Goal: Task Accomplishment & Management: Use online tool/utility

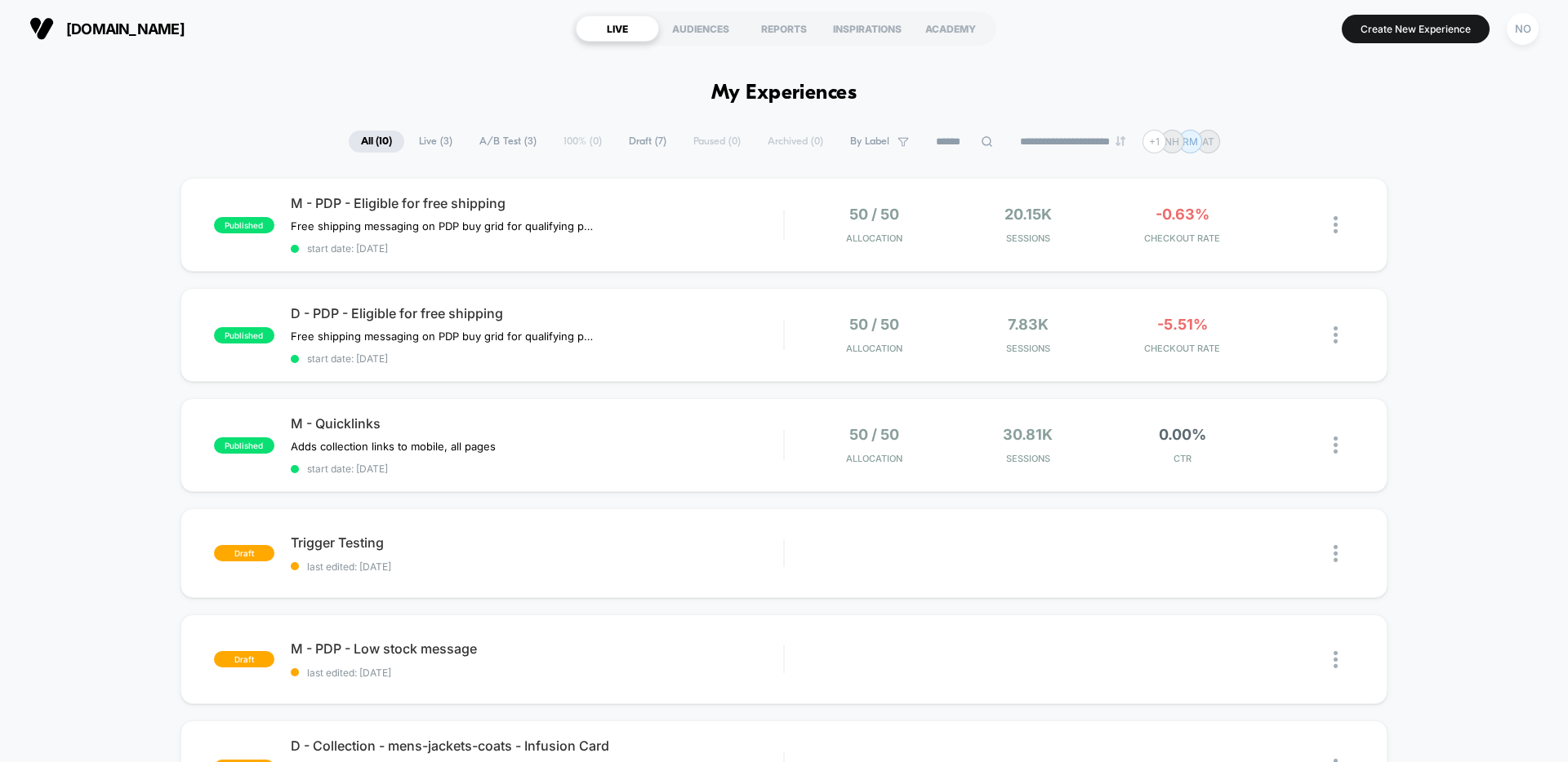
click at [645, 143] on span "Draft ( 7 )" at bounding box center [648, 142] width 62 height 22
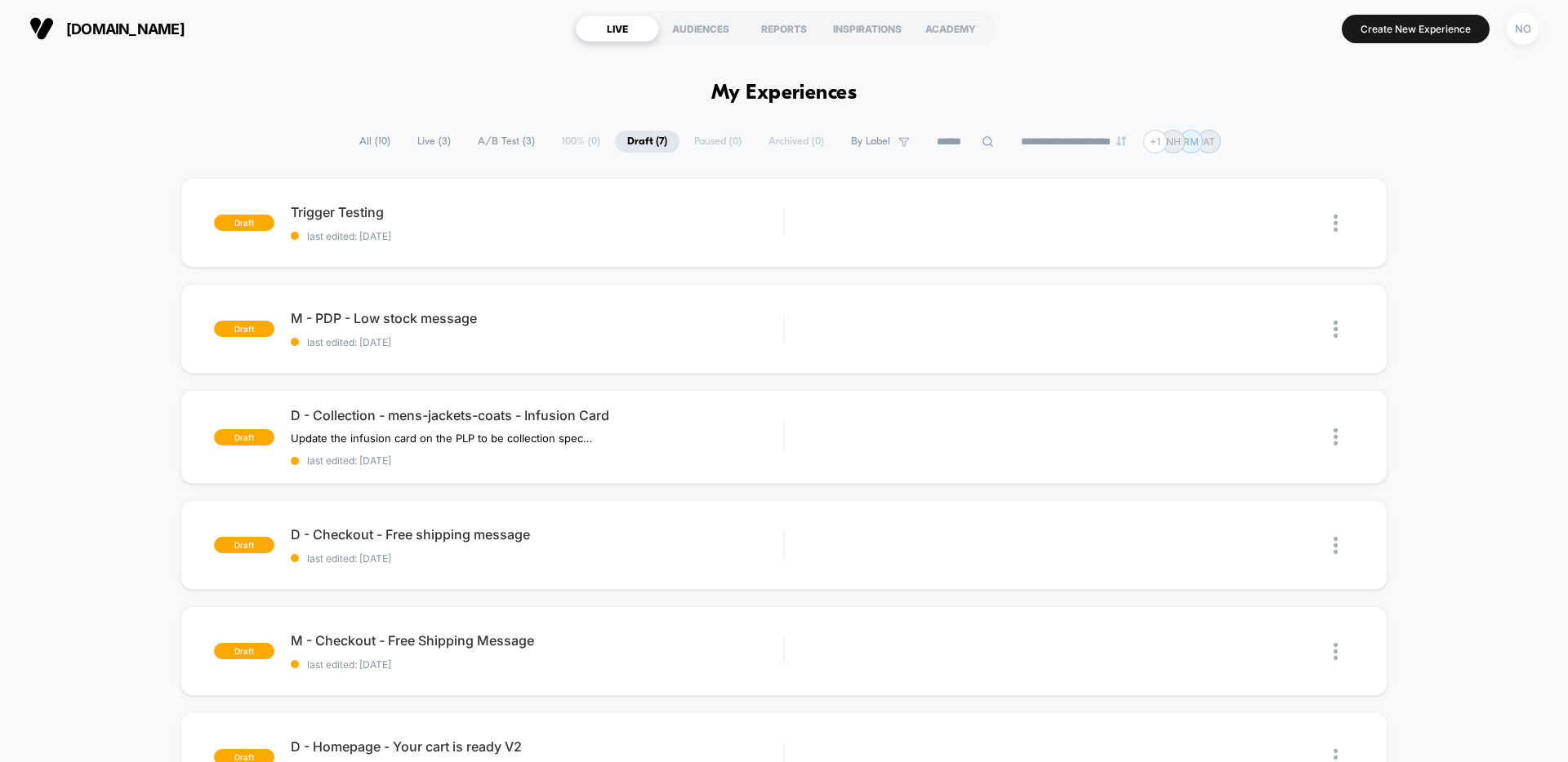
click at [494, 144] on span "A/B Test ( 3 )" at bounding box center [506, 142] width 81 height 22
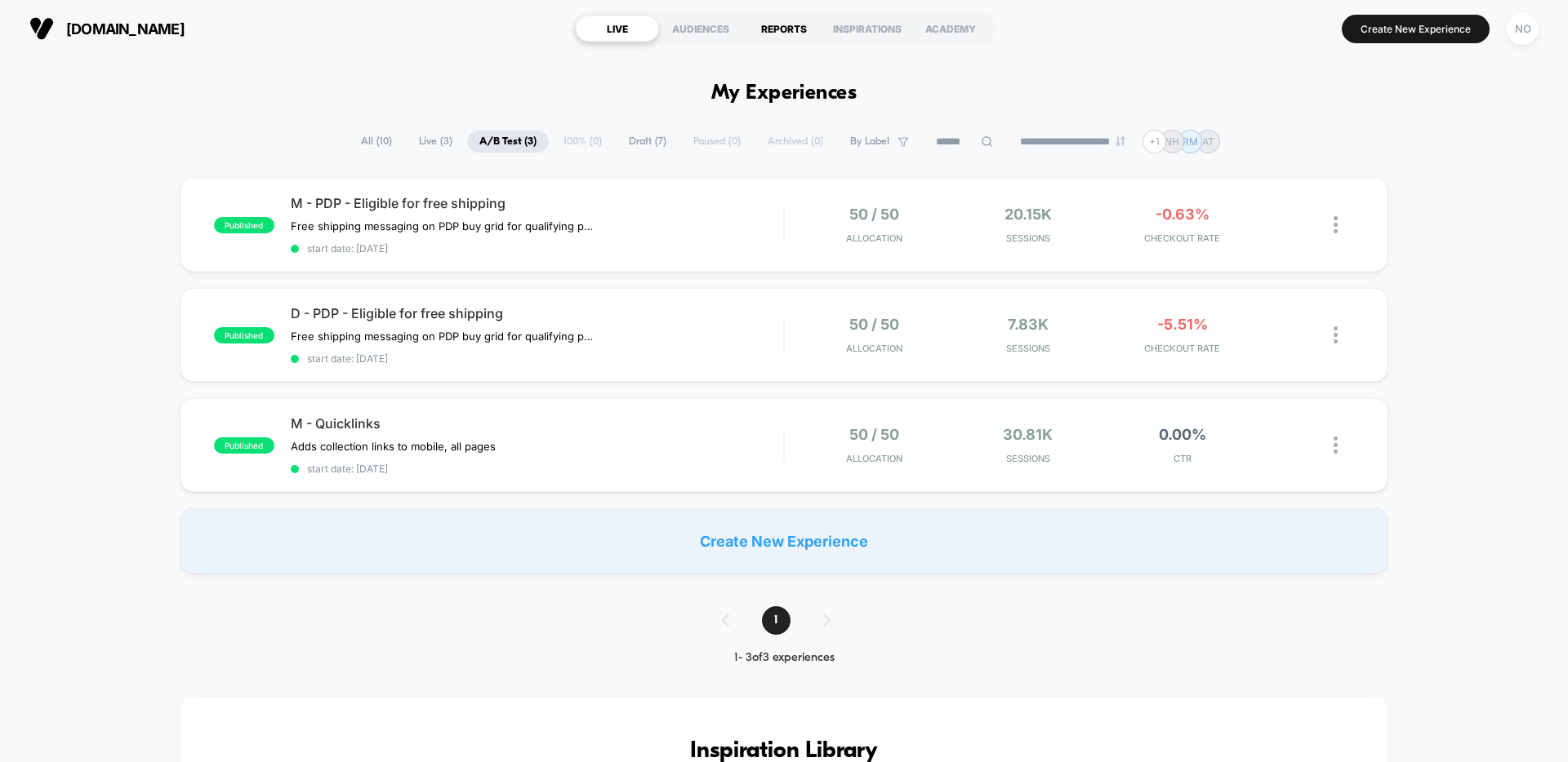
click at [799, 34] on div "REPORTS" at bounding box center [784, 28] width 83 height 27
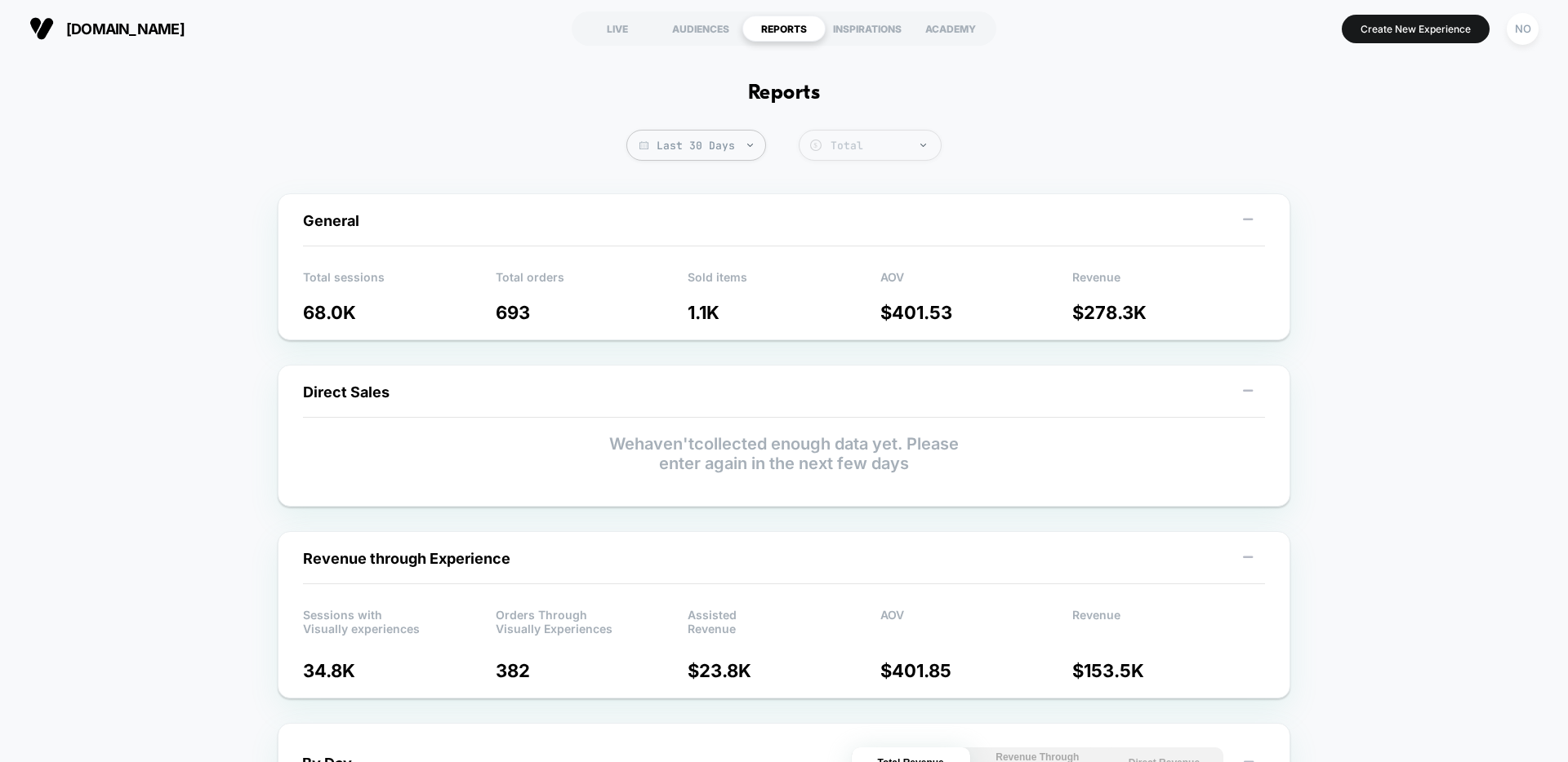
click at [901, 147] on div "Total" at bounding box center [881, 145] width 103 height 14
click at [610, 32] on div "LIVE" at bounding box center [617, 28] width 83 height 27
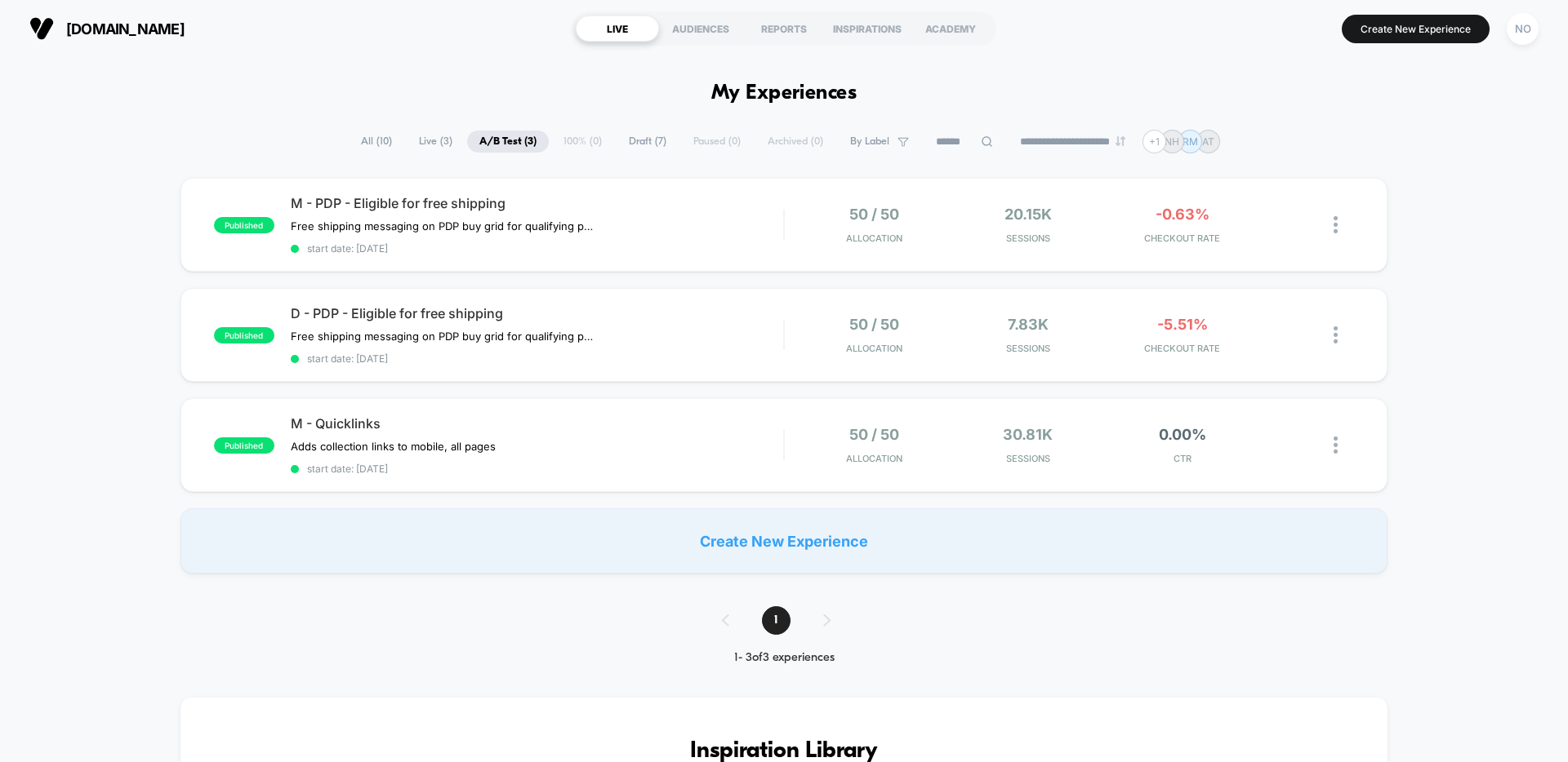
click at [354, 146] on span "All ( 10 )" at bounding box center [376, 142] width 56 height 22
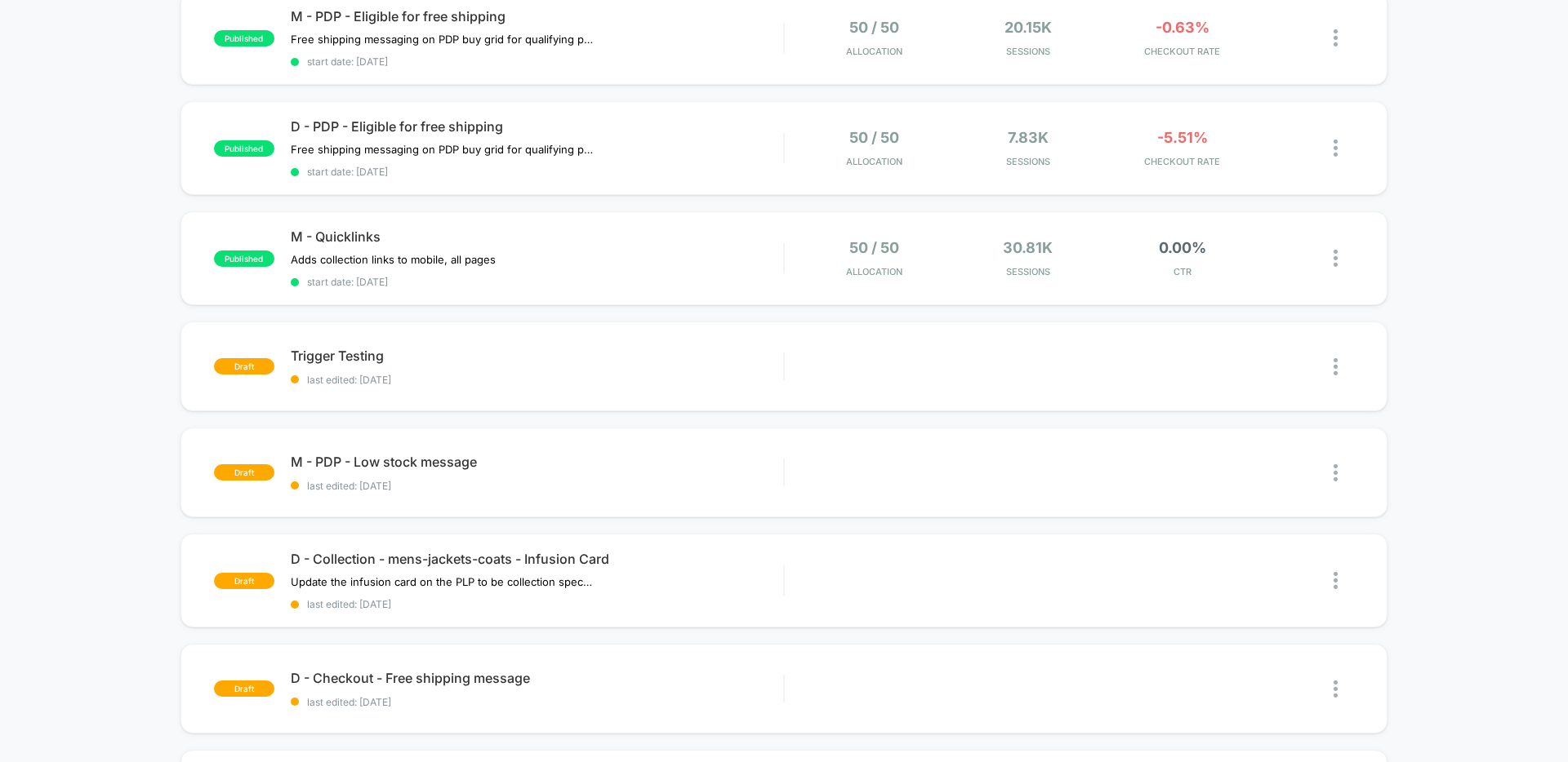
scroll to position [188, 0]
click at [984, 363] on div "Edit" at bounding box center [970, 366] width 77 height 37
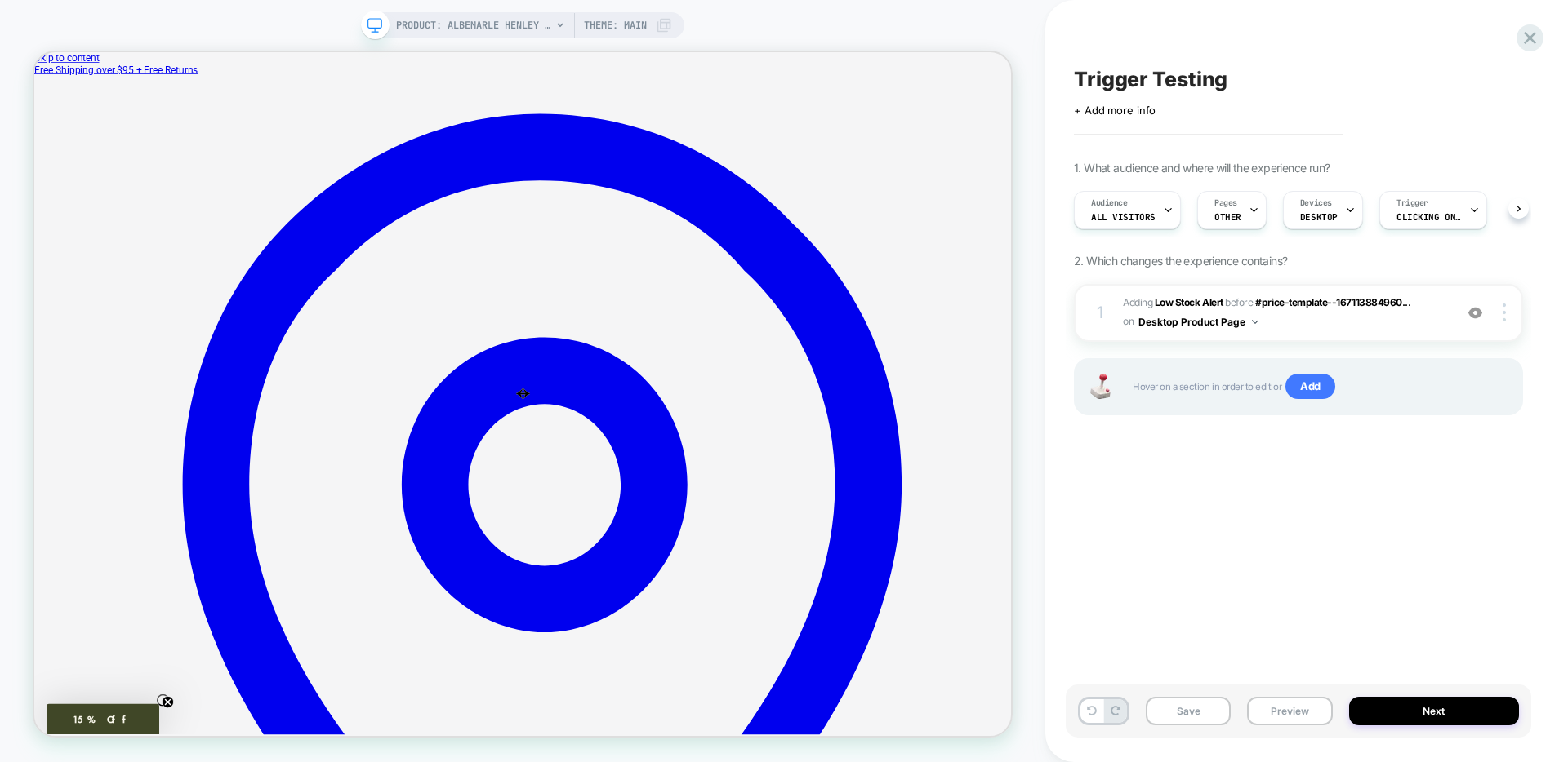
scroll to position [0, 1]
click at [1444, 215] on span "Clicking on .color-swatch-img, .product-form-radio span" at bounding box center [1428, 217] width 65 height 11
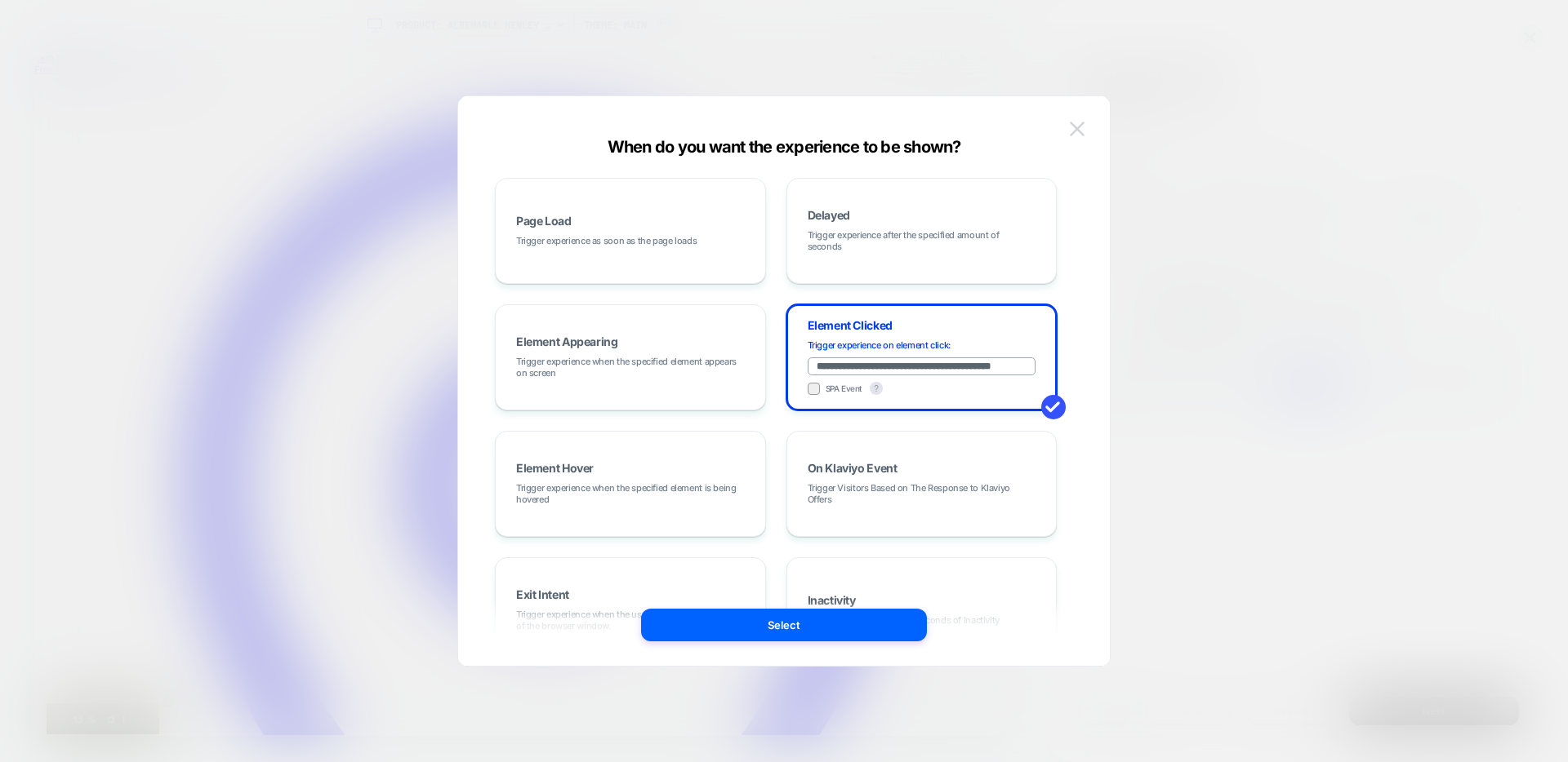
click at [1087, 122] on button at bounding box center [1076, 129] width 25 height 25
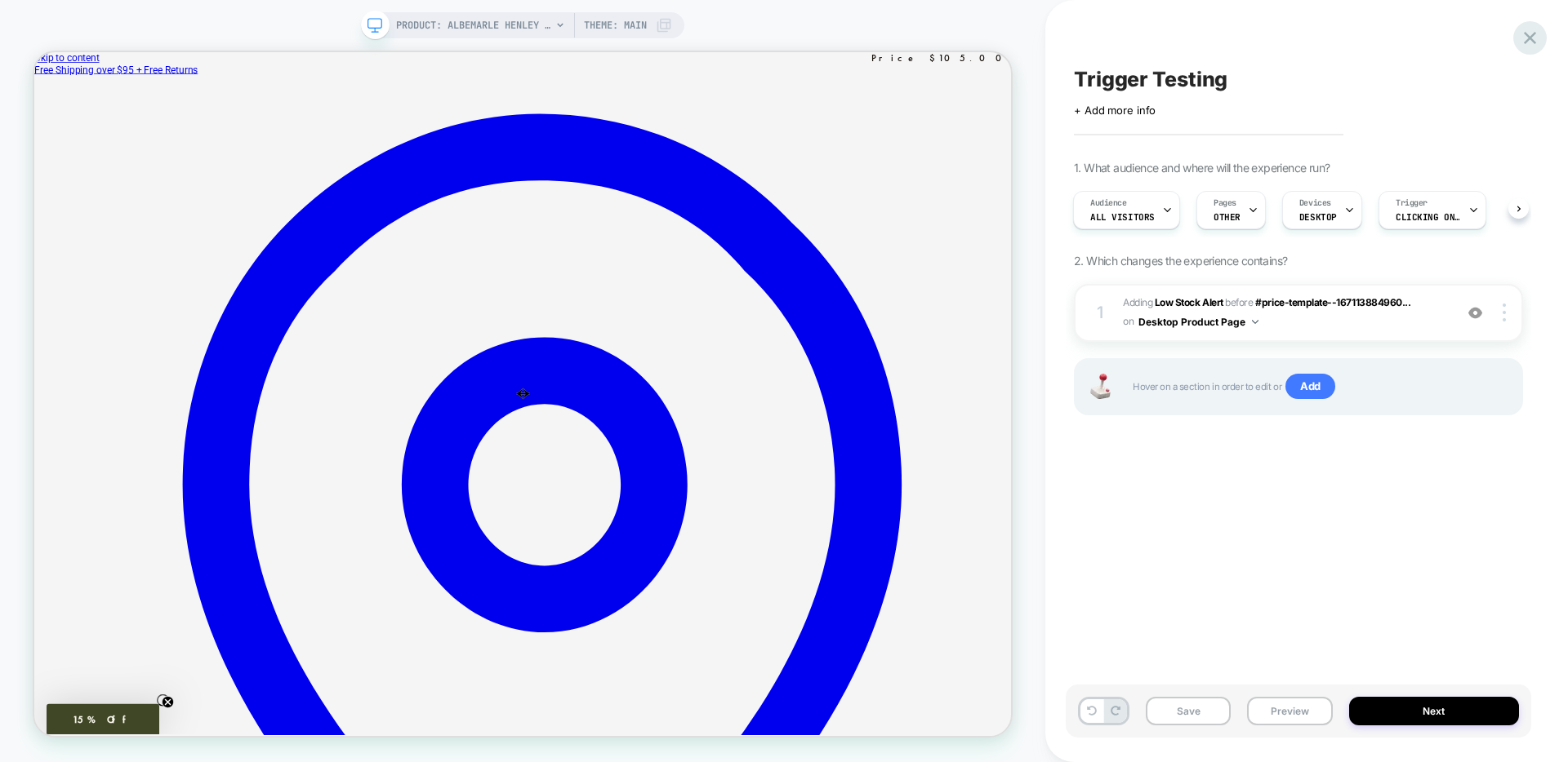
click at [1524, 34] on icon at bounding box center [1530, 38] width 22 height 22
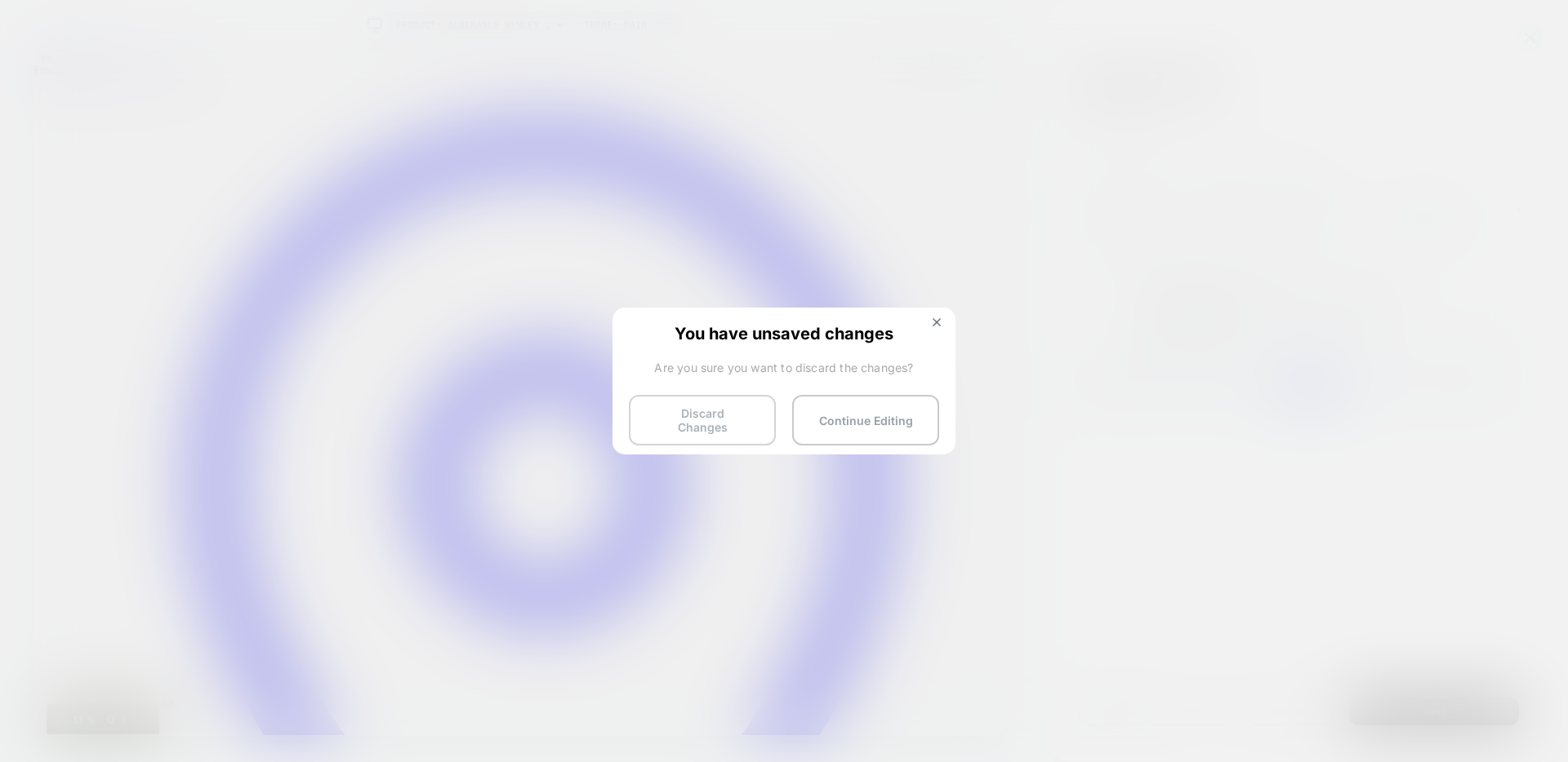
click at [679, 424] on button "Discard Changes" at bounding box center [702, 420] width 147 height 50
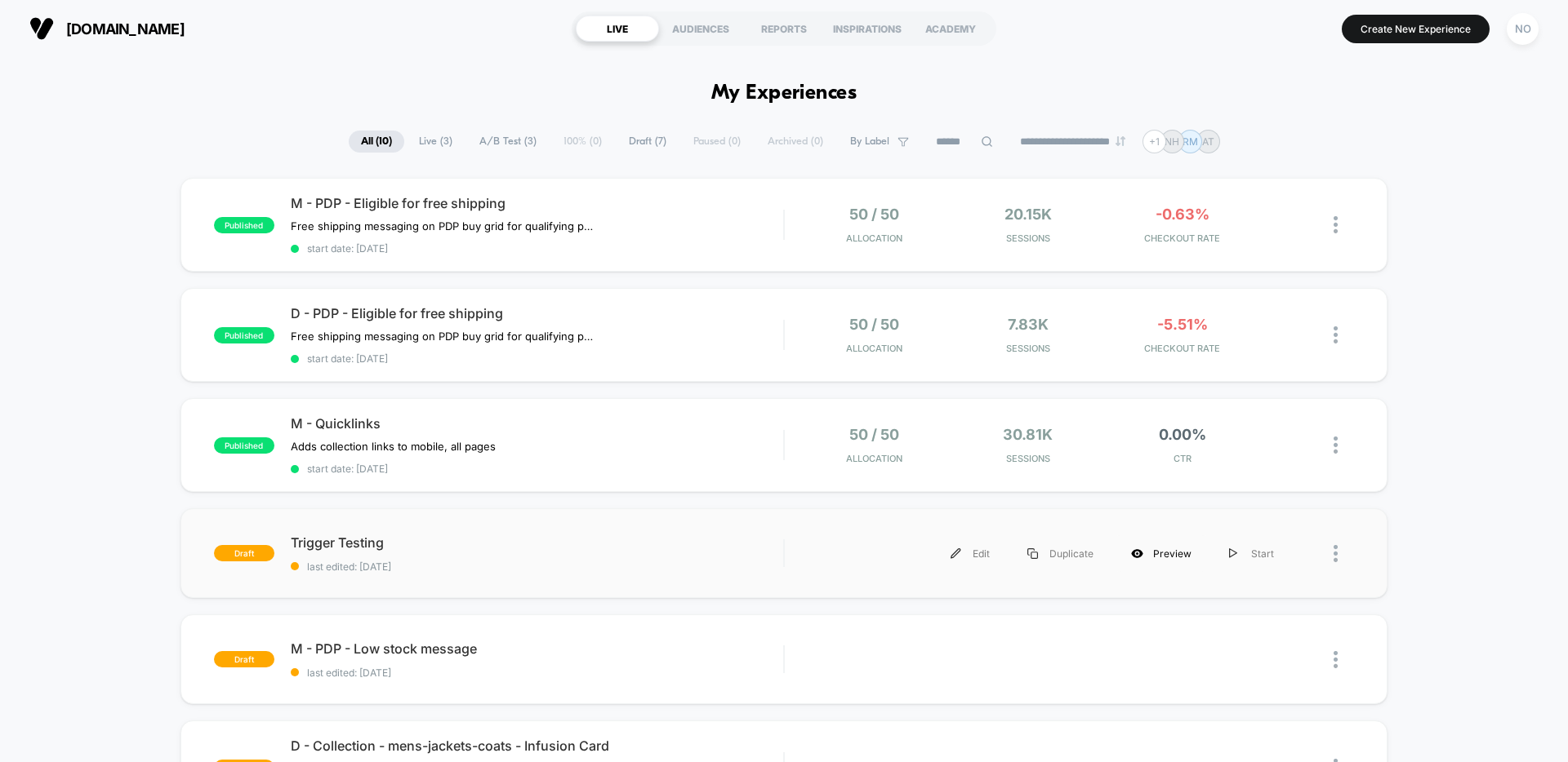
click at [1170, 553] on div "Preview" at bounding box center [1161, 553] width 98 height 37
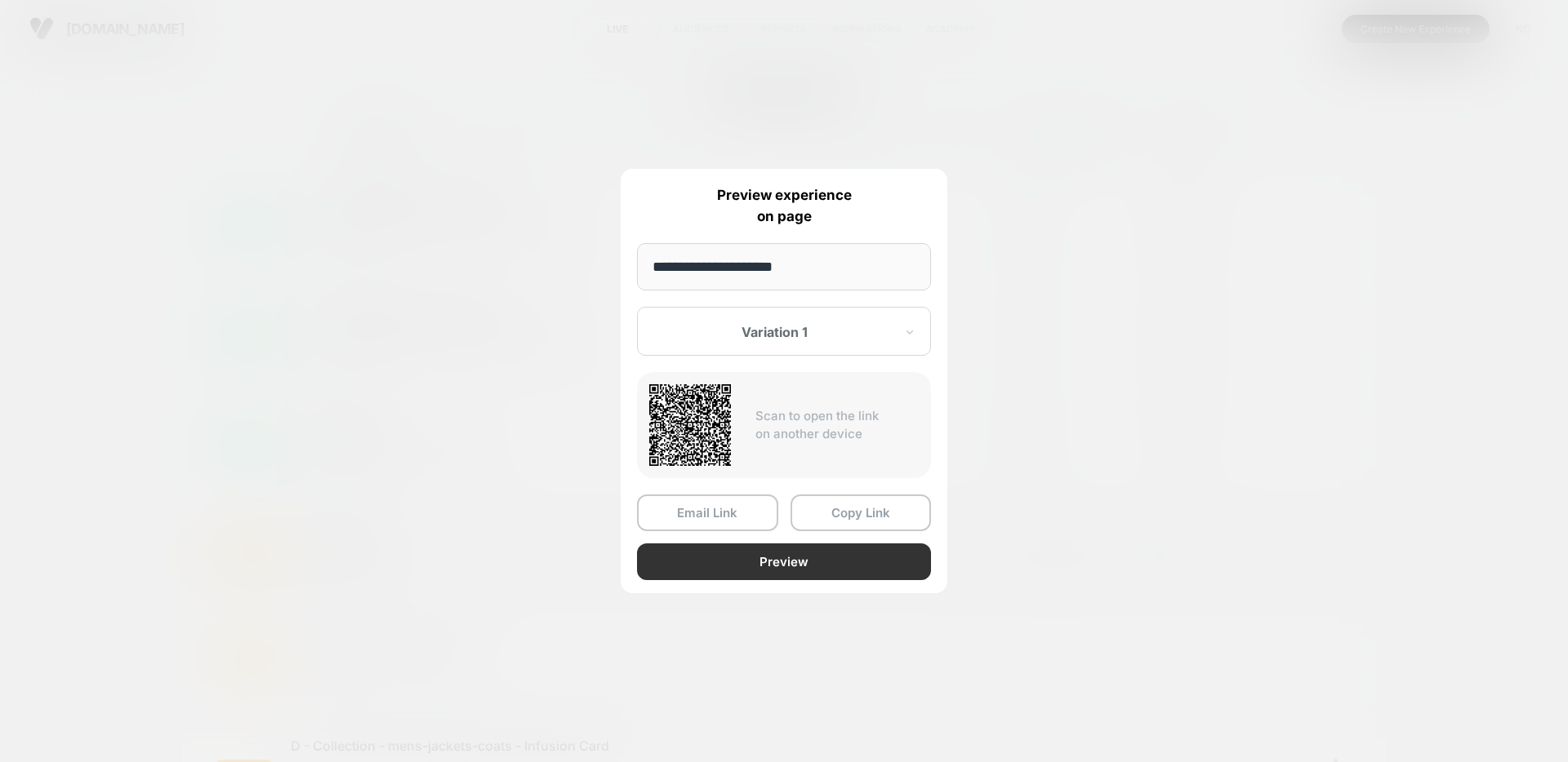
click at [752, 561] on button "Preview" at bounding box center [784, 562] width 294 height 37
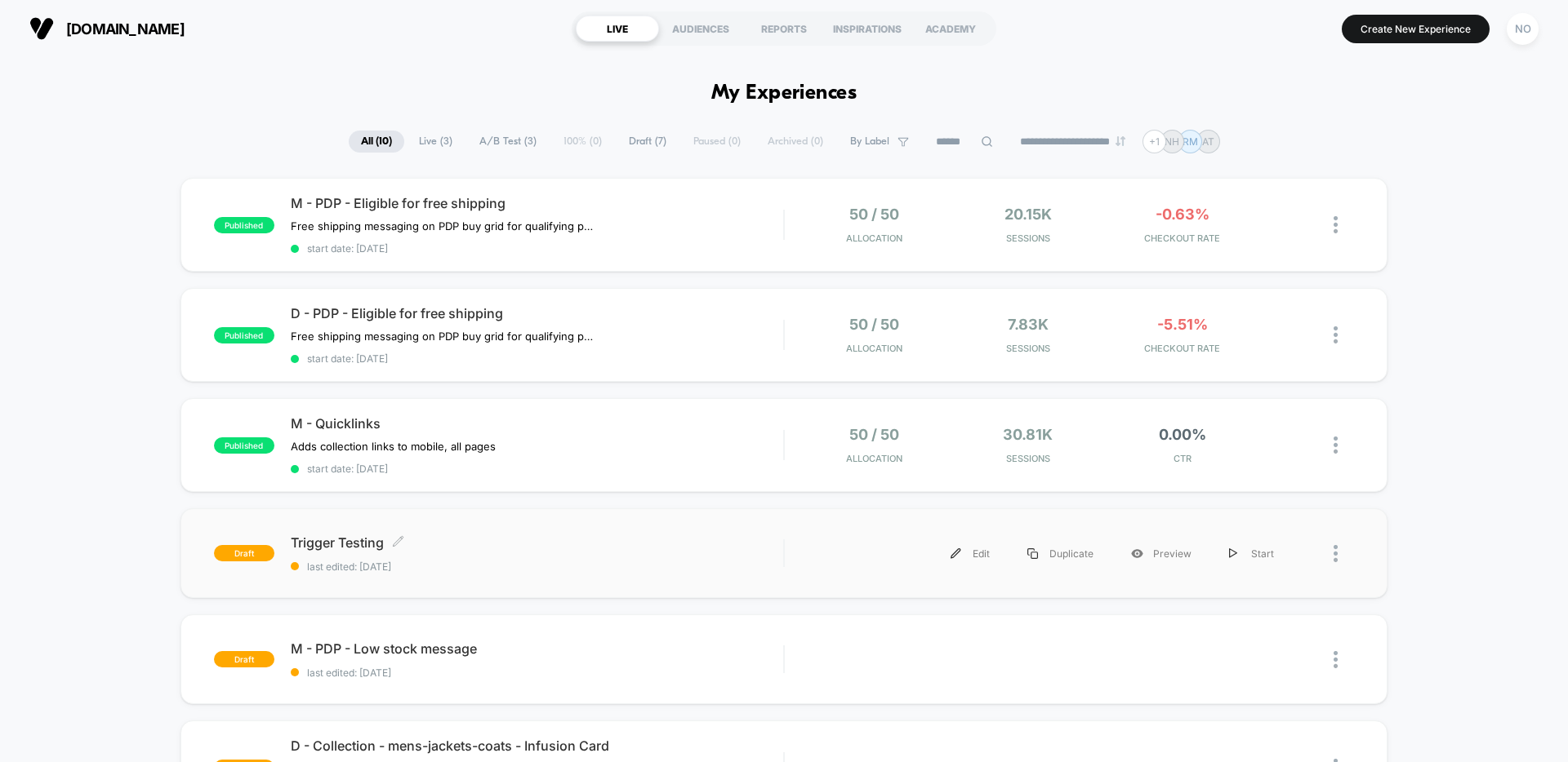
click at [762, 558] on div "Trigger Testing Click to edit experience details Click to edit experience detai…" at bounding box center [537, 553] width 492 height 38
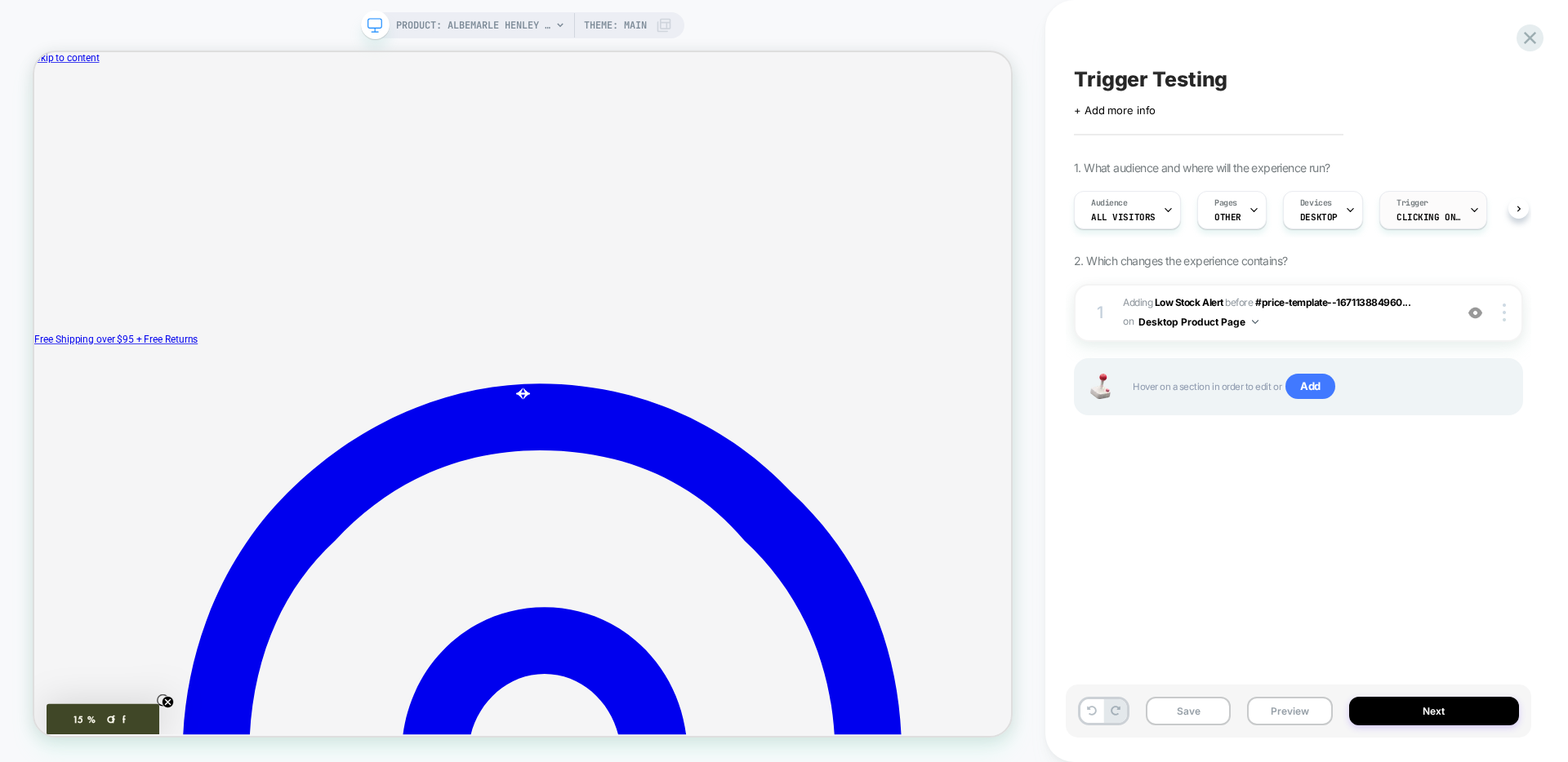
scroll to position [0, 1]
click at [1426, 208] on div "Trigger Clicking on .color-swatch-img, .product-form-radio span" at bounding box center [1428, 210] width 98 height 37
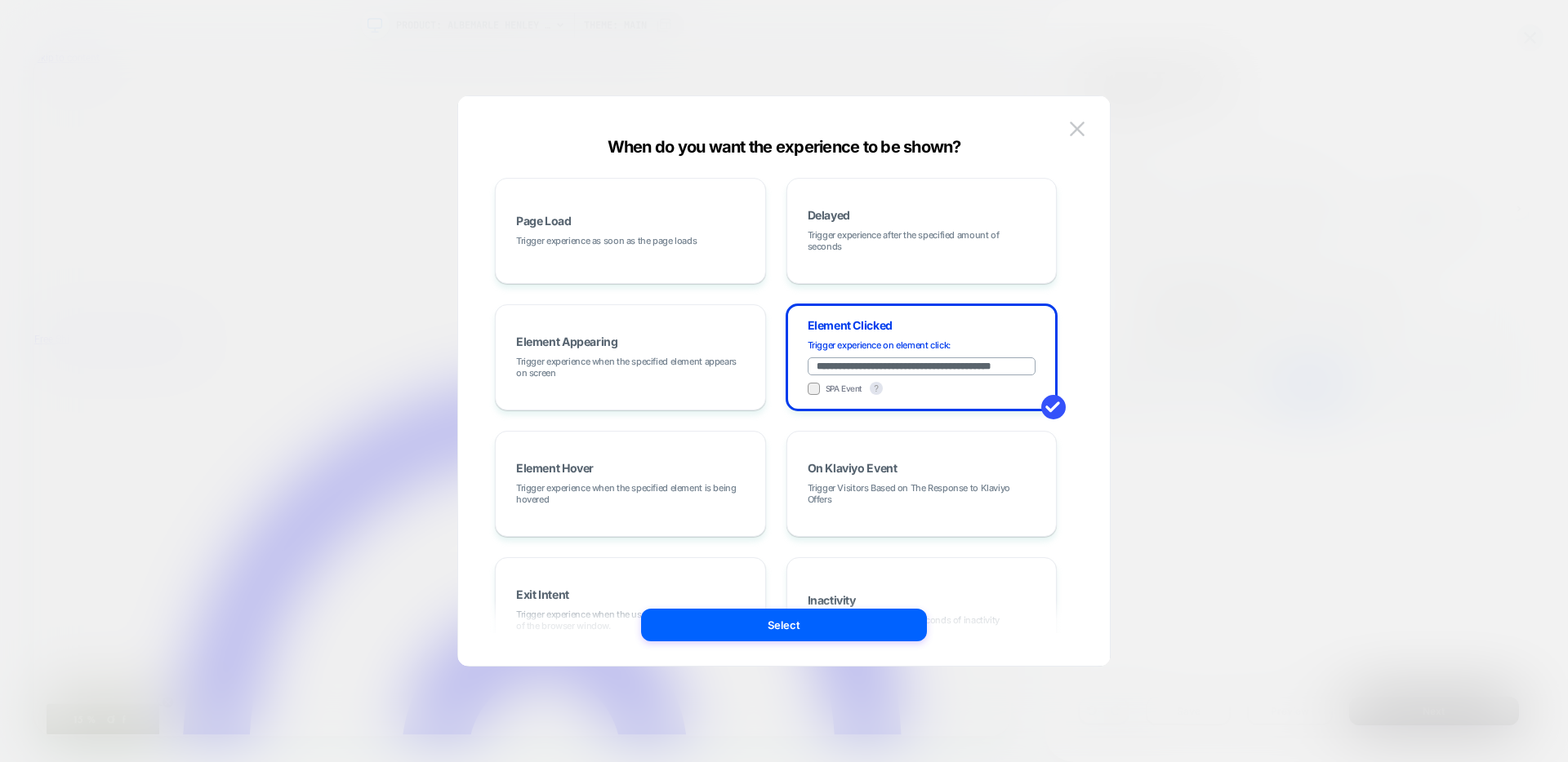
scroll to position [206, 0]
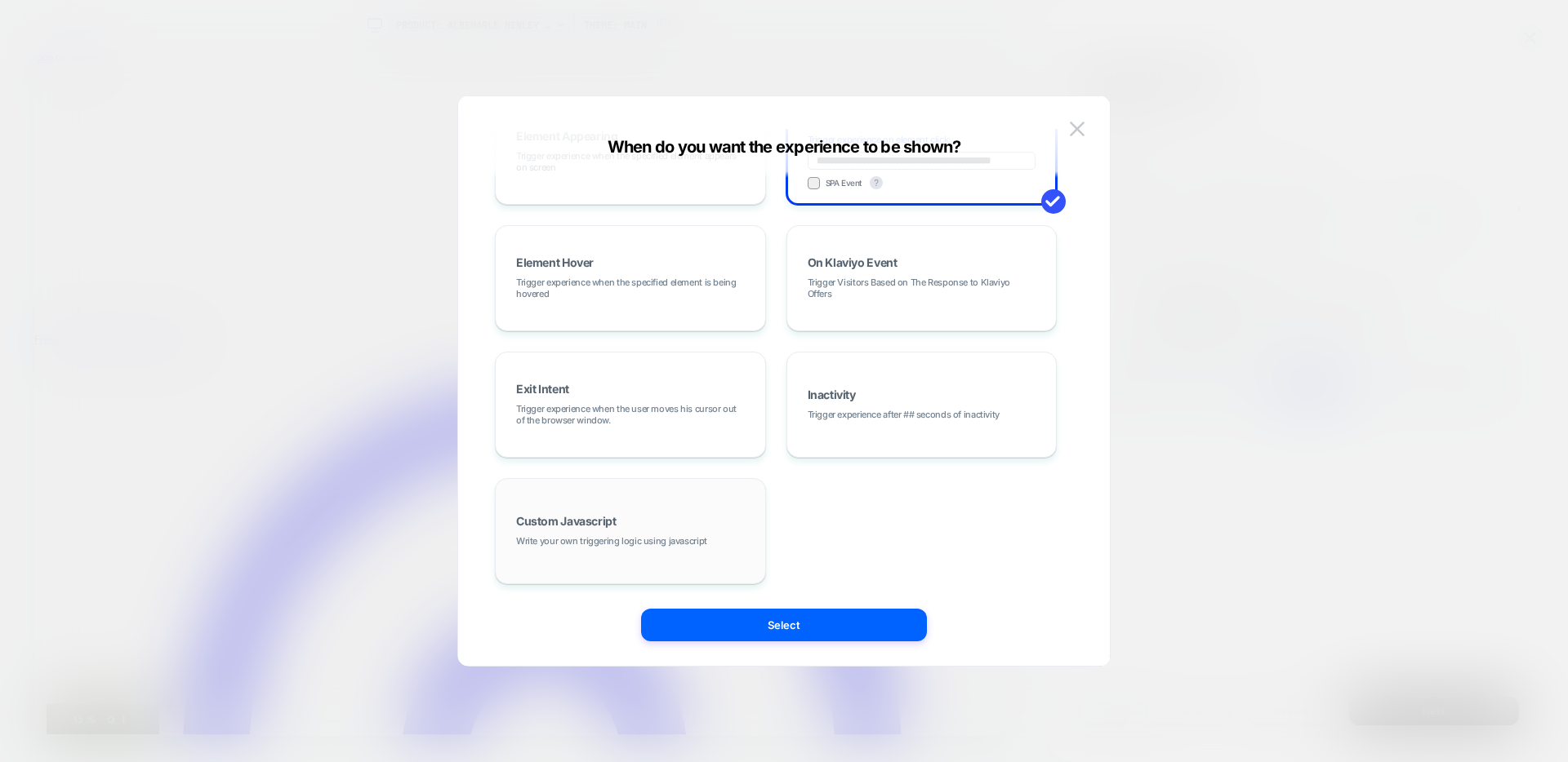
click at [601, 521] on span "Custom Javascript" at bounding box center [567, 521] width 101 height 11
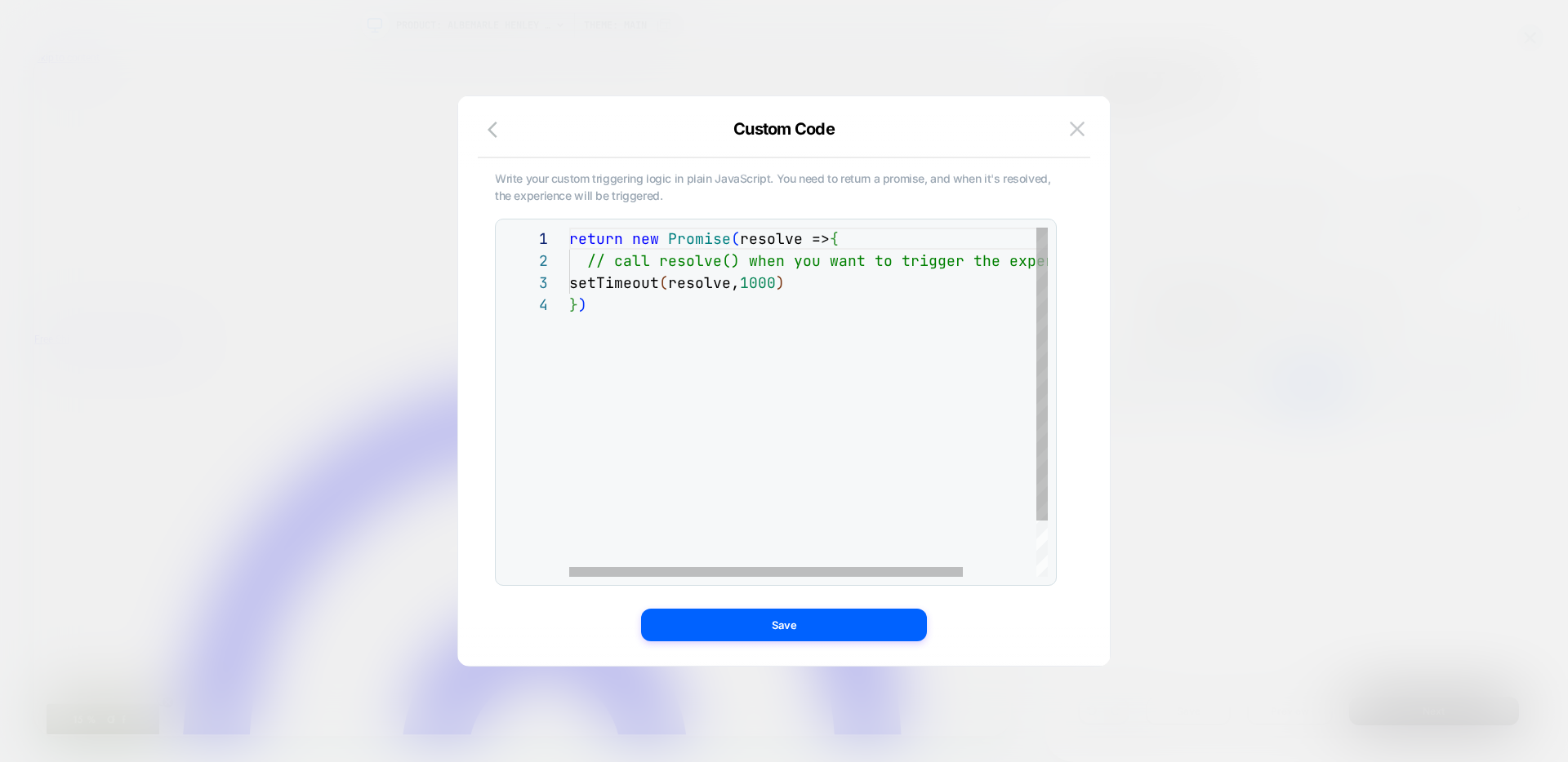
scroll to position [22, 283]
click at [854, 262] on div "return new Promise ( resolve => { // call resolve() when you want to trigger th…" at bounding box center [852, 435] width 567 height 415
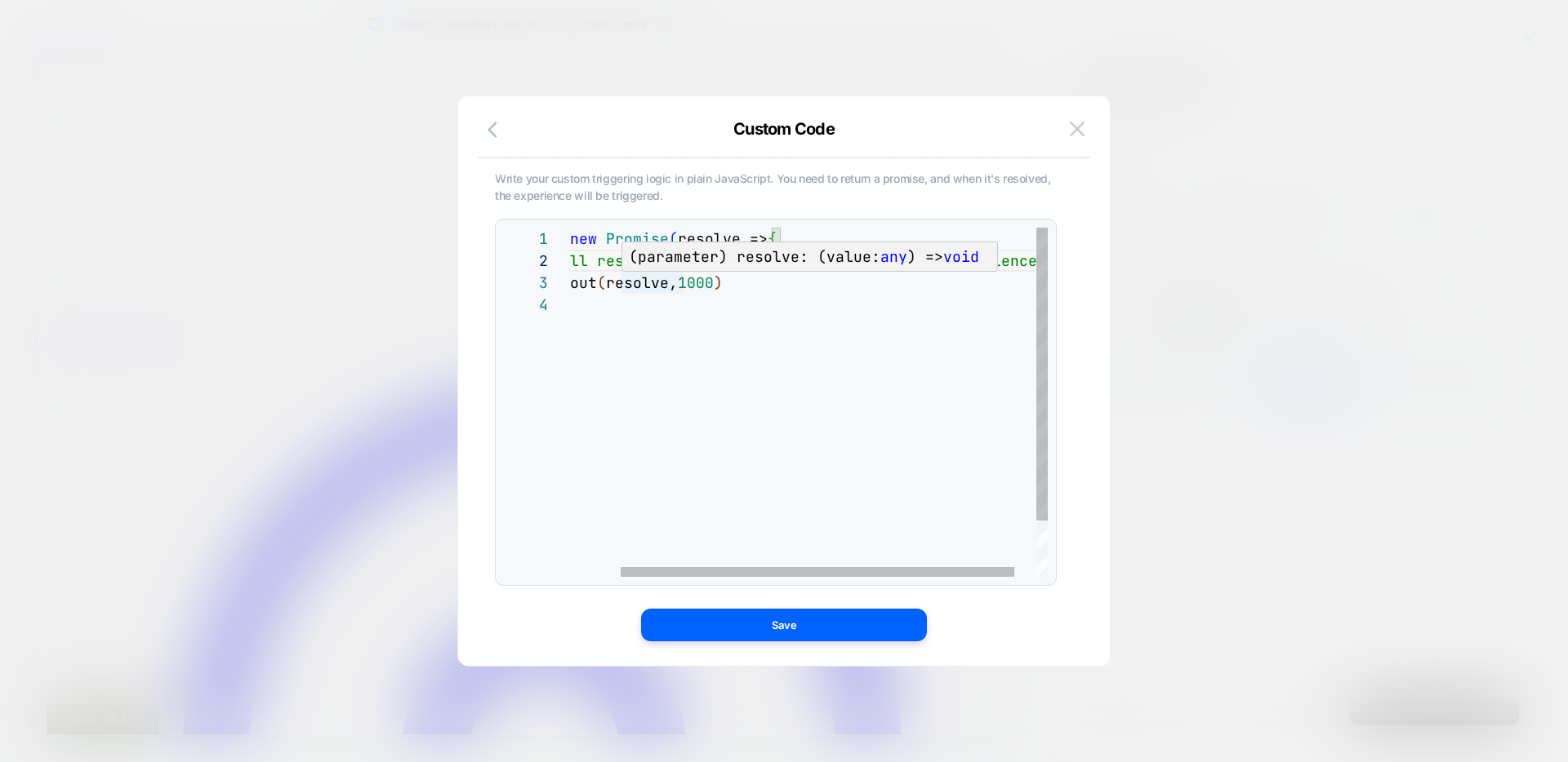
click at [650, 288] on div "return new Promise ( resolve => { // call resolve() when you want to trigger th…" at bounding box center [790, 435] width 567 height 415
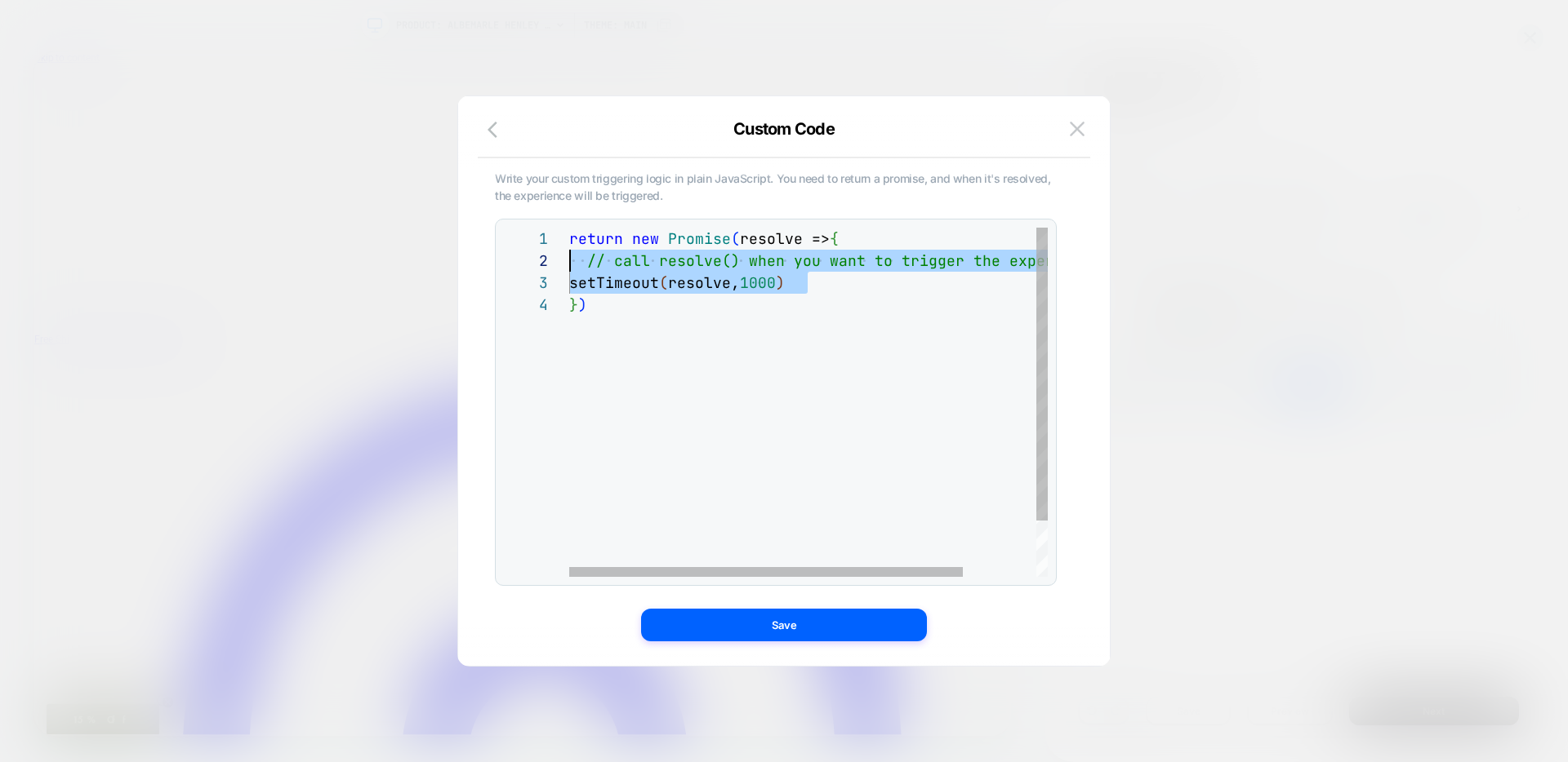
scroll to position [0, 0]
drag, startPoint x: 744, startPoint y: 289, endPoint x: 484, endPoint y: 177, distance: 283.1
click at [569, 228] on div "return new Promise ( resolve => { // call resolve() when you want to trigger th…" at bounding box center [852, 435] width 567 height 415
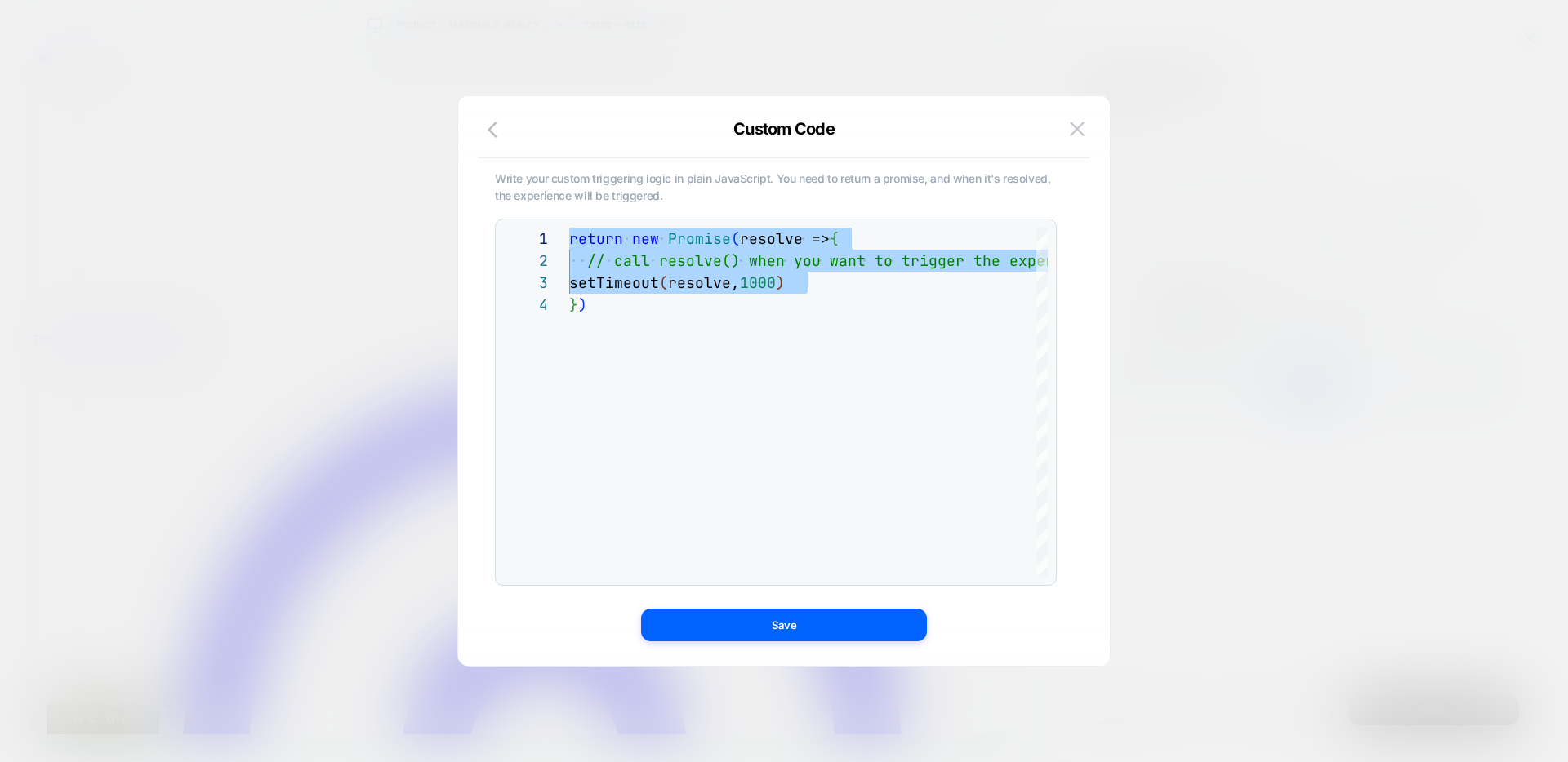
click at [634, 183] on span "Write your custom triggering logic in plain JavaScript. You need to return a pr…" at bounding box center [776, 187] width 562 height 33
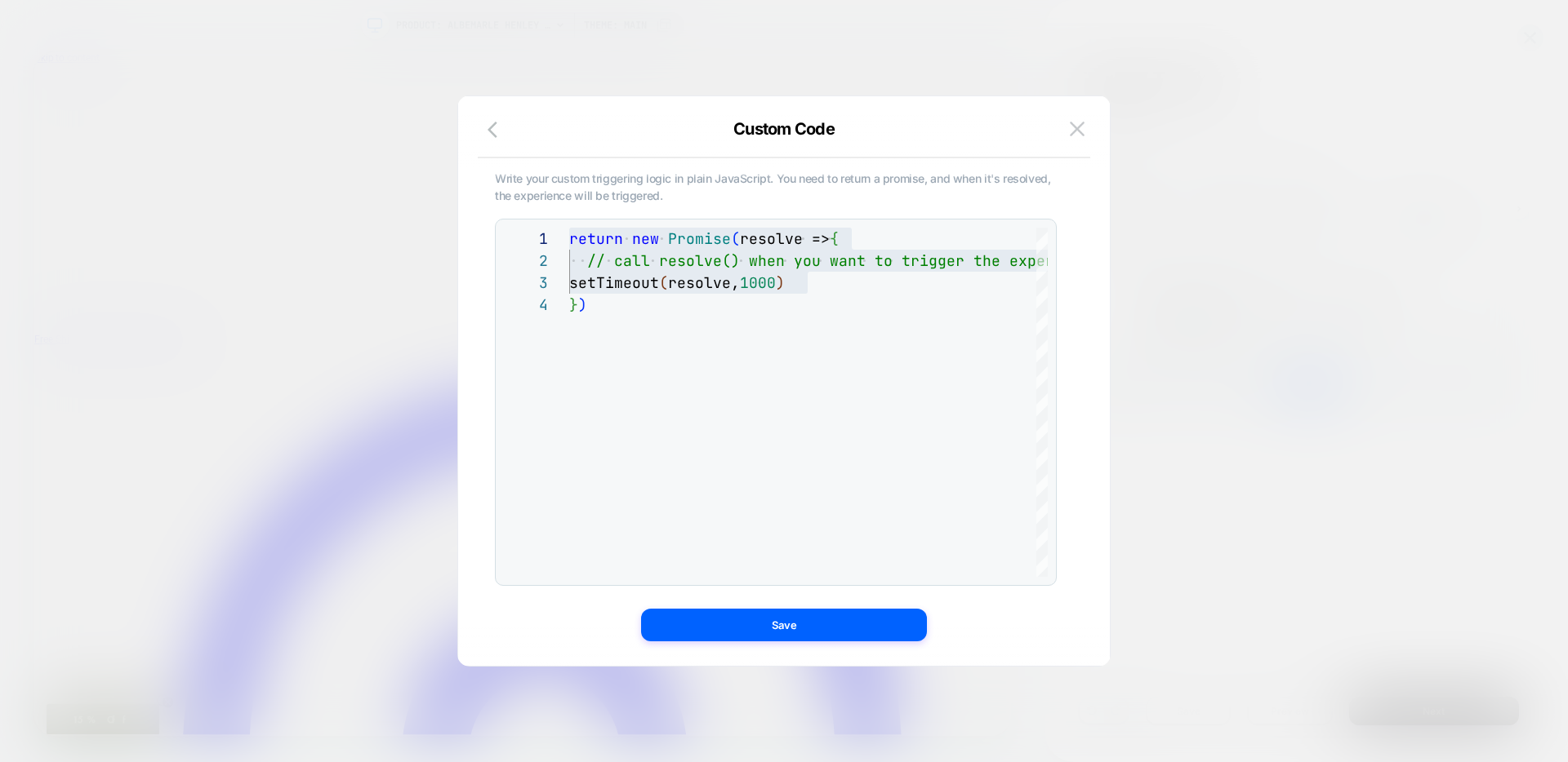
drag, startPoint x: 675, startPoint y: 194, endPoint x: 514, endPoint y: 174, distance: 162.2
click at [514, 174] on span "Write your custom triggering logic in plain JavaScript. You need to return a pr…" at bounding box center [776, 187] width 562 height 33
drag, startPoint x: 1087, startPoint y: 123, endPoint x: 1080, endPoint y: 126, distance: 7.6
click at [1081, 125] on button at bounding box center [1076, 129] width 25 height 25
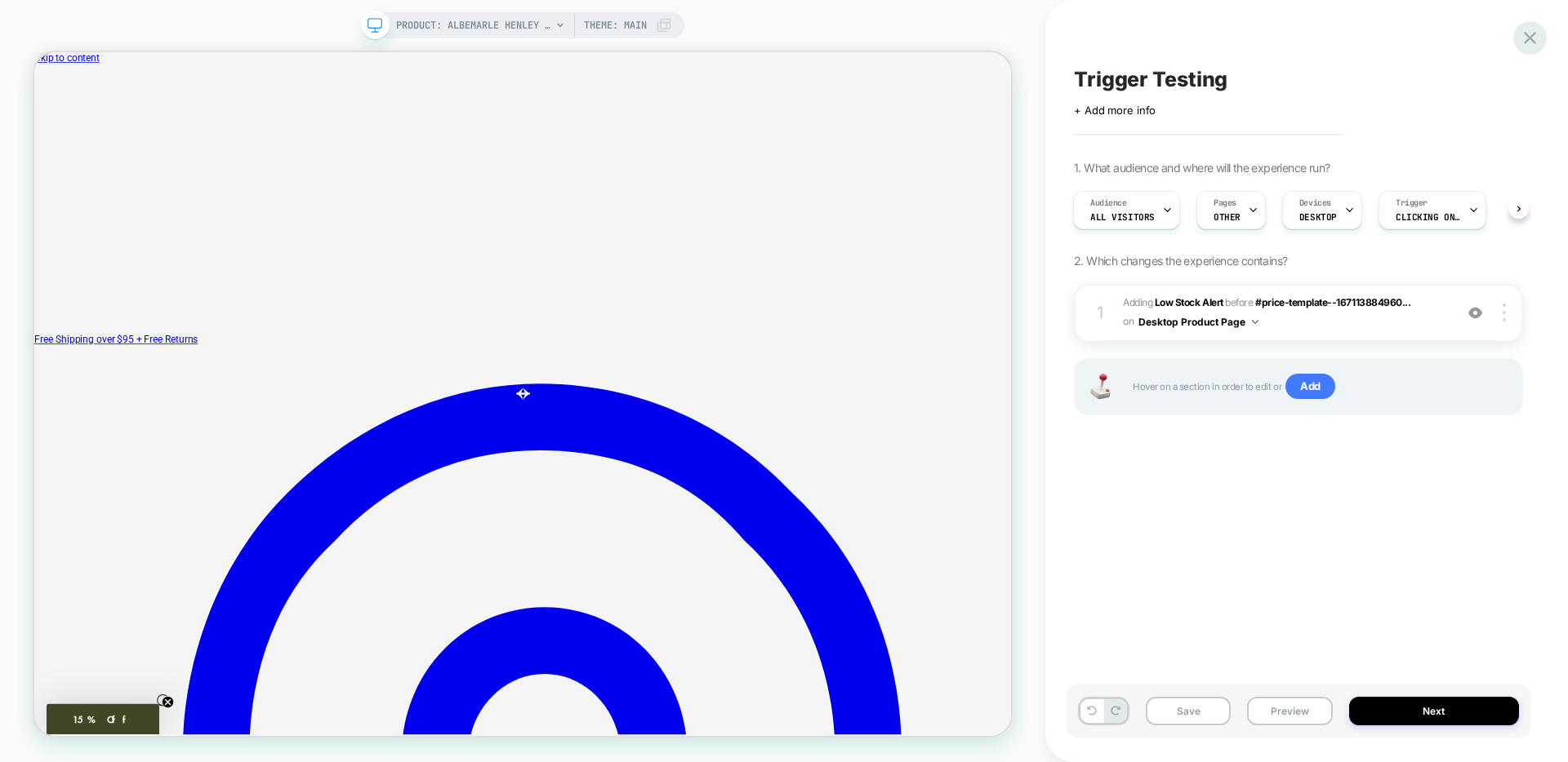
click at [1524, 35] on icon at bounding box center [1530, 38] width 22 height 22
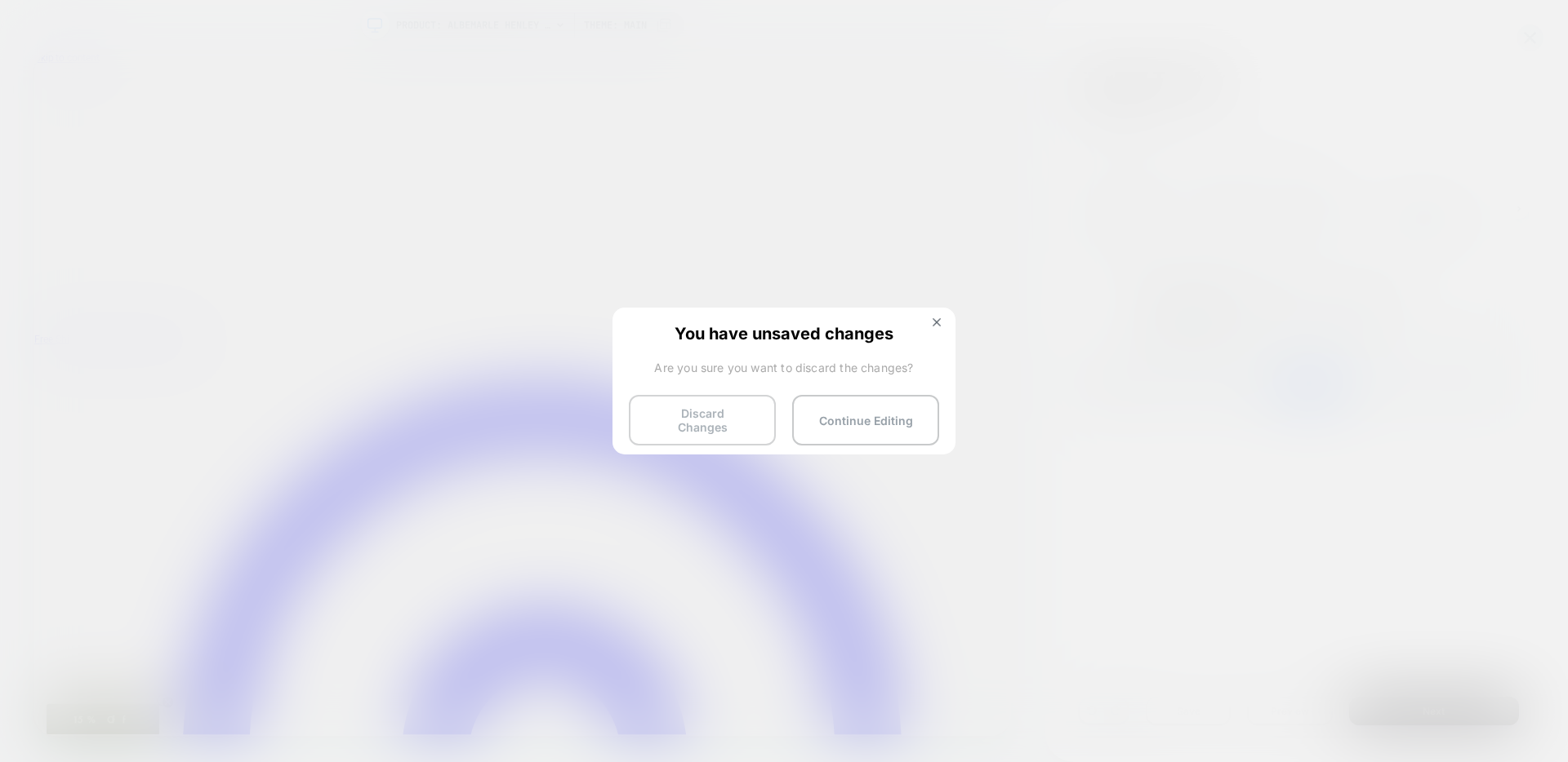
click at [644, 421] on button "Discard Changes" at bounding box center [702, 420] width 147 height 50
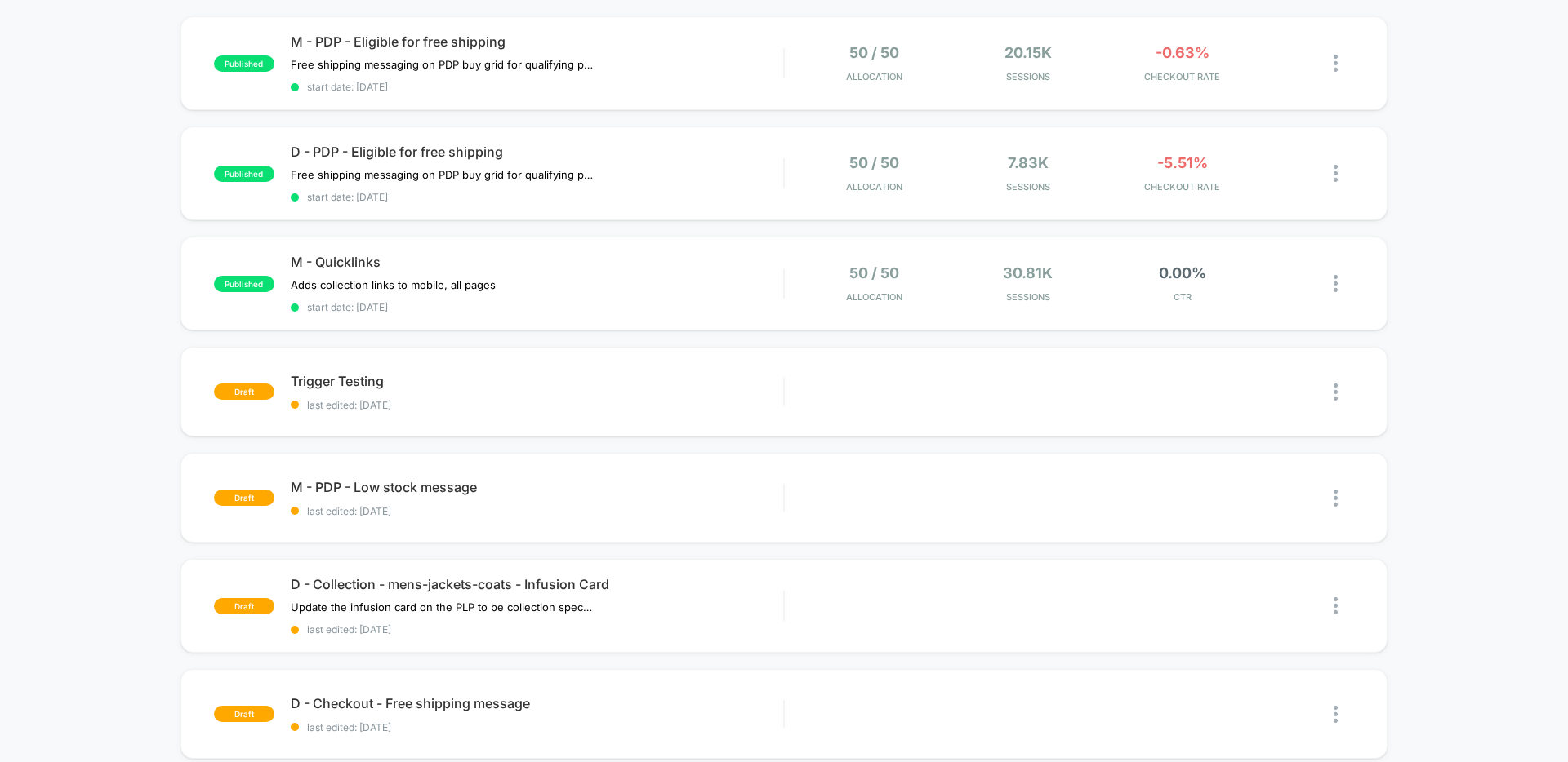
scroll to position [161, 0]
click at [843, 498] on div "Edit Duplicate Preview Start" at bounding box center [1046, 499] width 492 height 37
